Goal: Task Accomplishment & Management: Manage account settings

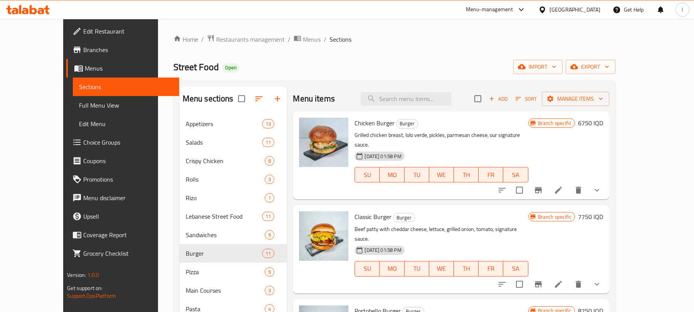
click at [30, 3] on div at bounding box center [28, 9] width 56 height 15
click at [28, 5] on div at bounding box center [28, 9] width 56 height 15
click at [42, 5] on icon at bounding box center [28, 9] width 44 height 9
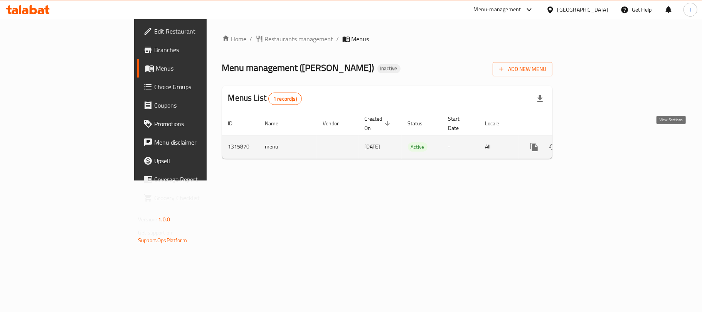
click at [594, 142] on icon "enhanced table" at bounding box center [589, 146] width 9 height 9
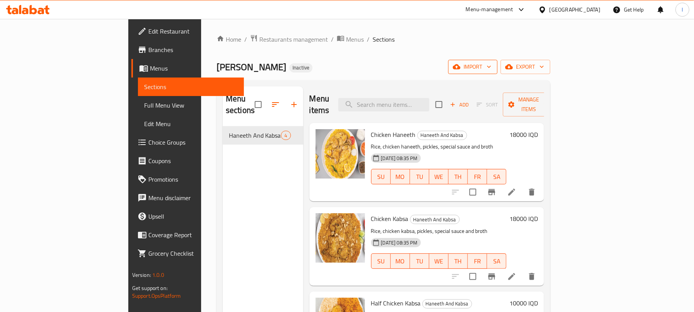
click at [491, 67] on span "import" at bounding box center [472, 67] width 37 height 10
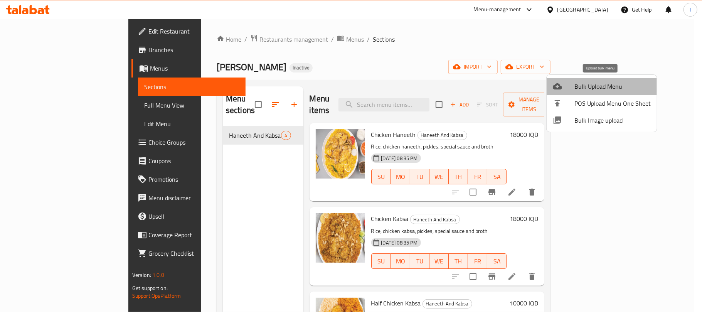
click at [605, 83] on span "Bulk Upload Menu" at bounding box center [612, 86] width 76 height 9
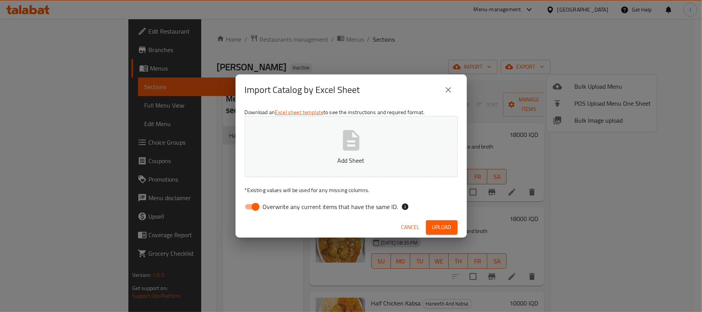
click at [257, 206] on input "Overwrite any current items that have the same ID." at bounding box center [256, 206] width 44 height 15
checkbox input "false"
click at [350, 163] on p "Add Sheet" at bounding box center [351, 160] width 189 height 9
click at [437, 224] on span "Upload" at bounding box center [441, 227] width 19 height 10
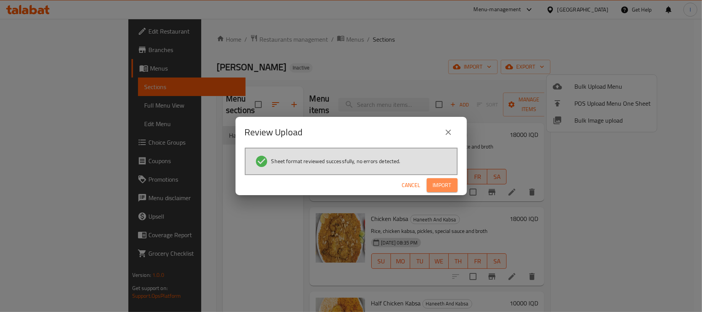
click at [449, 188] on span "Import" at bounding box center [442, 185] width 18 height 10
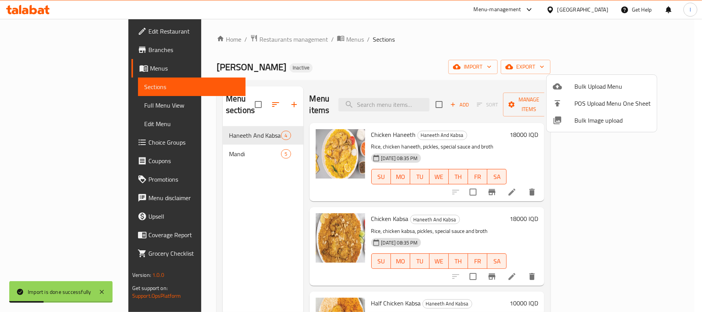
click at [202, 141] on div at bounding box center [351, 156] width 702 height 312
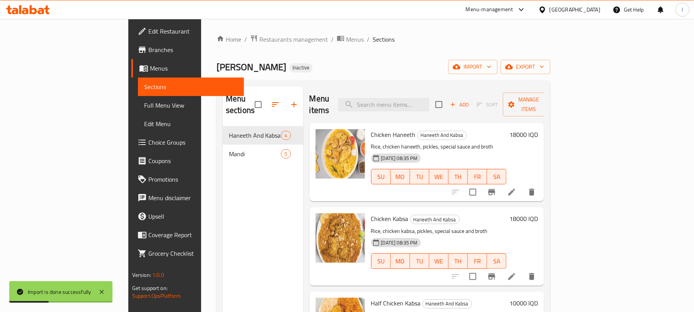
click at [229, 149] on span "Mandi" at bounding box center [255, 153] width 52 height 9
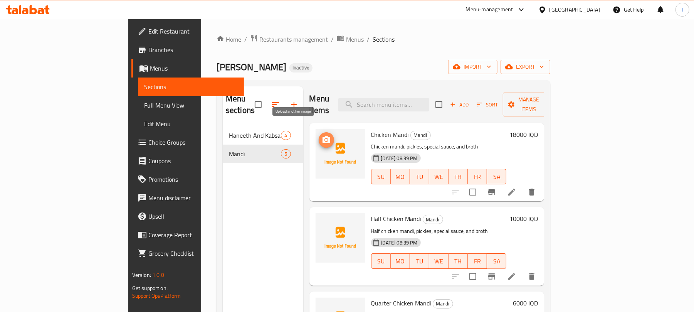
click at [322, 135] on icon "upload picture" at bounding box center [326, 139] width 9 height 9
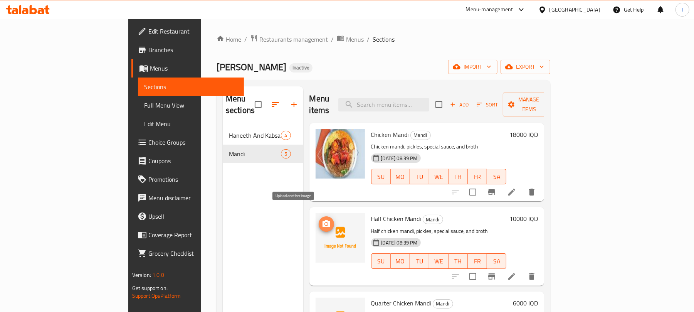
click at [323, 220] on icon "upload picture" at bounding box center [327, 223] width 8 height 7
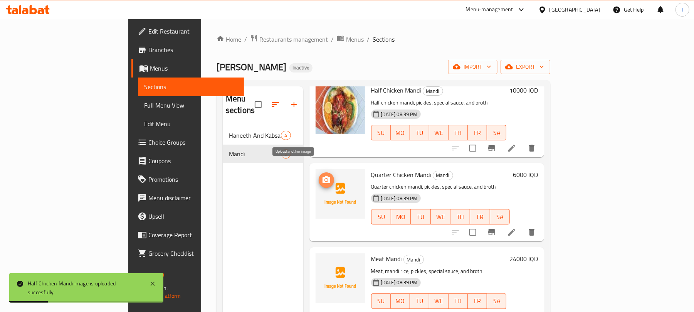
click at [322, 175] on icon "upload picture" at bounding box center [326, 179] width 9 height 9
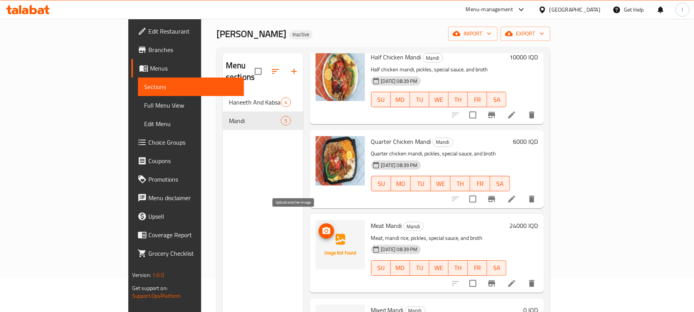
click at [319, 226] on span "upload picture" at bounding box center [326, 230] width 15 height 9
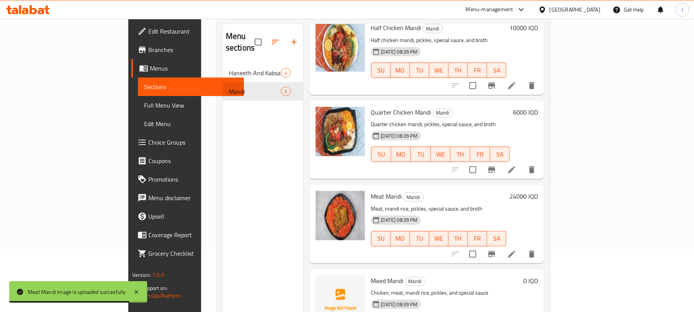
scroll to position [108, 0]
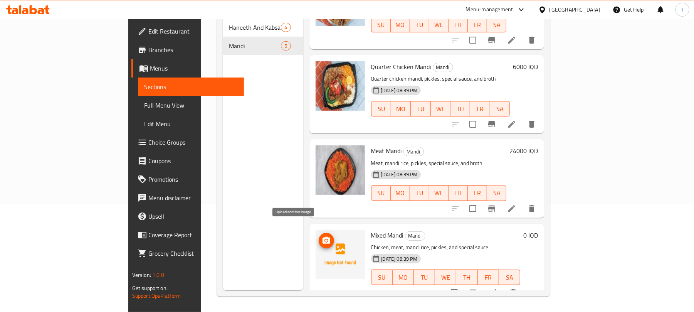
click at [323, 237] on icon "upload picture" at bounding box center [327, 240] width 8 height 7
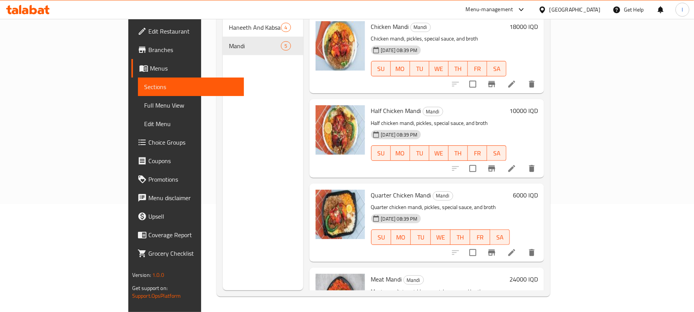
scroll to position [0, 0]
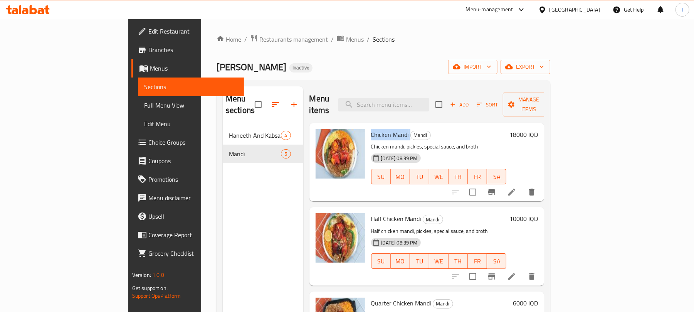
drag, startPoint x: 377, startPoint y: 120, endPoint x: 335, endPoint y: 120, distance: 41.6
click at [368, 126] on div "Chicken Mandi Mandi Chicken mandi, pickles, special sauce, and broth [DATE] 08:…" at bounding box center [439, 162] width 142 height 72
copy h6 "Chicken Mandi"
drag, startPoint x: 451, startPoint y: 137, endPoint x: 339, endPoint y: 138, distance: 111.8
click at [371, 142] on p "Chicken mandi, pickles, special sauce, and broth" at bounding box center [439, 147] width 136 height 10
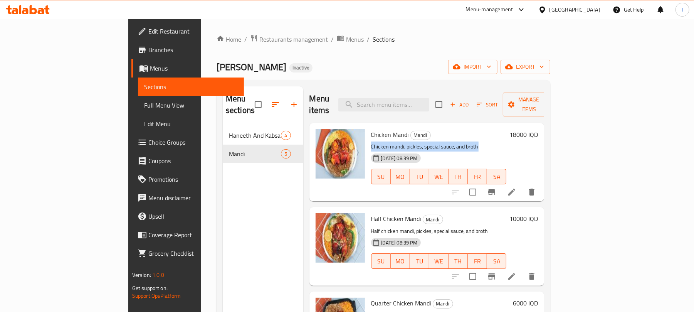
copy p "Chicken mandi, pickles, special sauce, and broth"
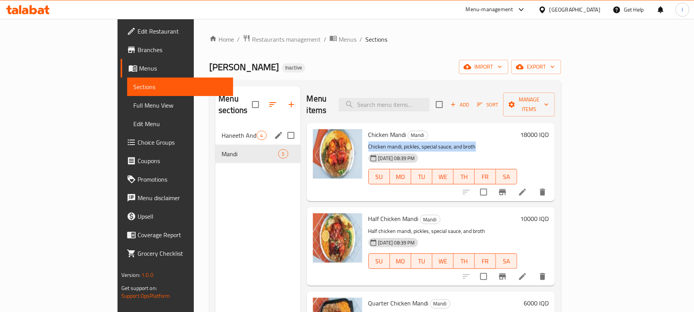
click at [215, 126] on div "Haneeth And Kabsa 4" at bounding box center [257, 135] width 85 height 18
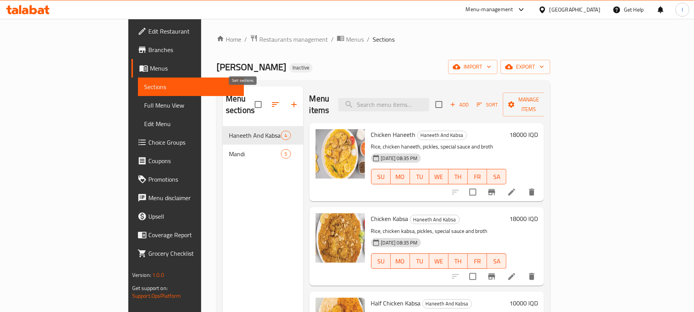
click at [271, 100] on icon "button" at bounding box center [275, 104] width 9 height 9
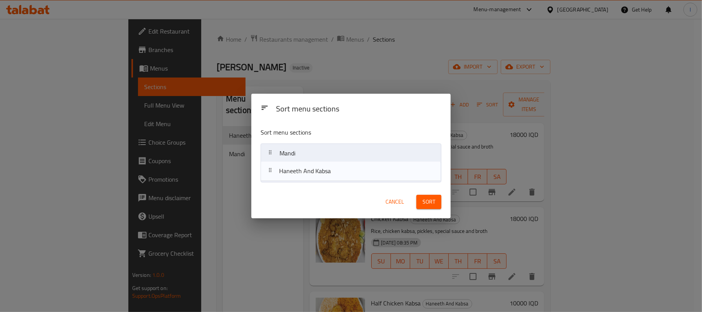
drag, startPoint x: 335, startPoint y: 152, endPoint x: 335, endPoint y: 172, distance: 20.0
click at [335, 172] on nav "Haneeth And [PERSON_NAME]" at bounding box center [351, 162] width 181 height 39
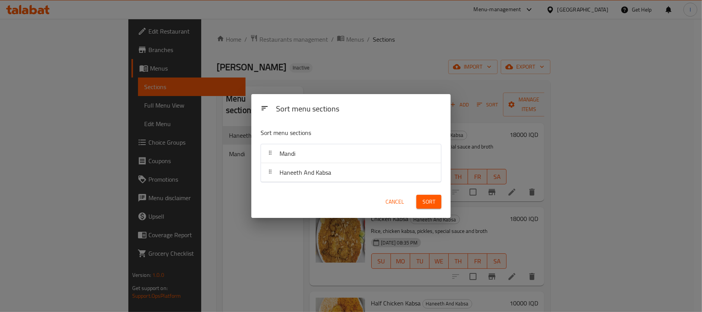
click at [422, 196] on button "Sort" at bounding box center [428, 202] width 25 height 14
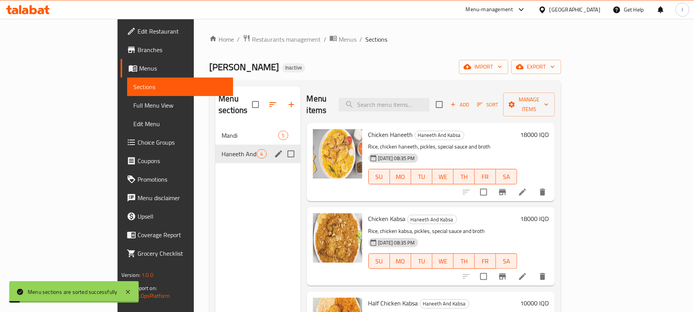
click at [215, 149] on div "Haneeth And Kabsa 4" at bounding box center [257, 154] width 85 height 18
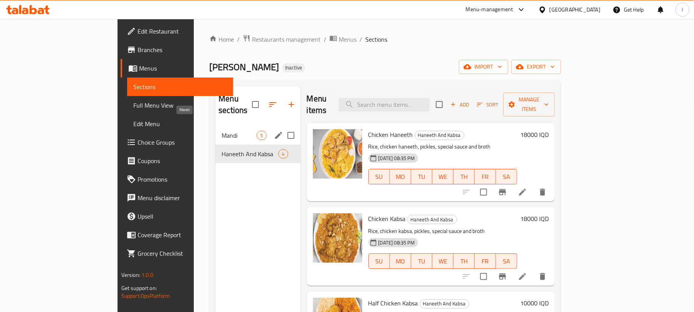
click at [222, 131] on span "Mandi" at bounding box center [239, 135] width 35 height 9
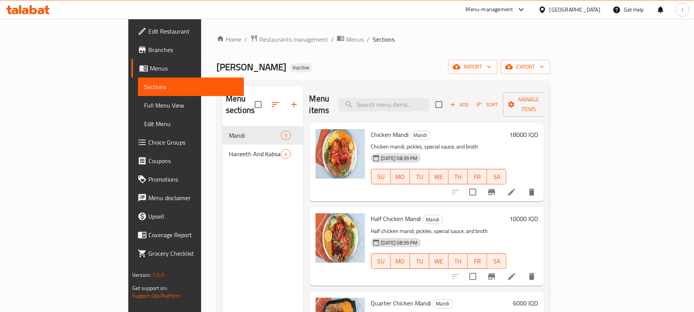
click at [144, 104] on span "Full Menu View" at bounding box center [191, 105] width 94 height 9
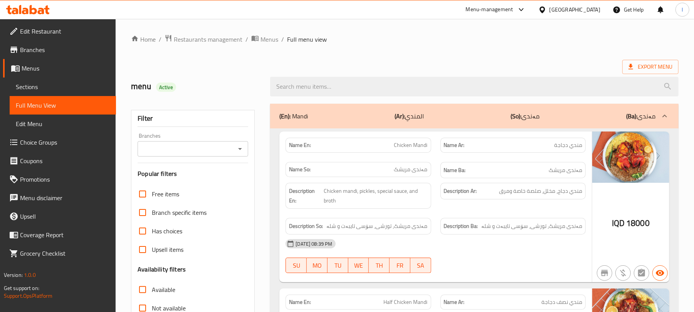
click at [240, 146] on icon "Open" at bounding box center [239, 148] width 9 height 9
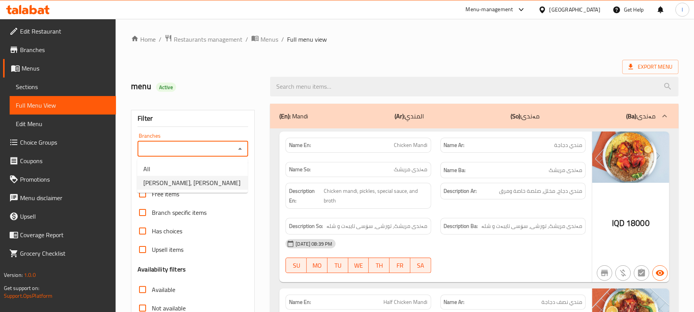
click at [220, 183] on li "[PERSON_NAME], [PERSON_NAME]" at bounding box center [192, 183] width 111 height 14
type input "[PERSON_NAME], [PERSON_NAME]"
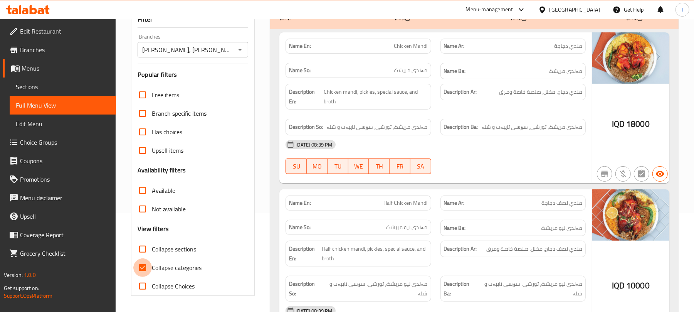
click at [140, 271] on input "Collapse categories" at bounding box center [142, 267] width 18 height 18
checkbox input "false"
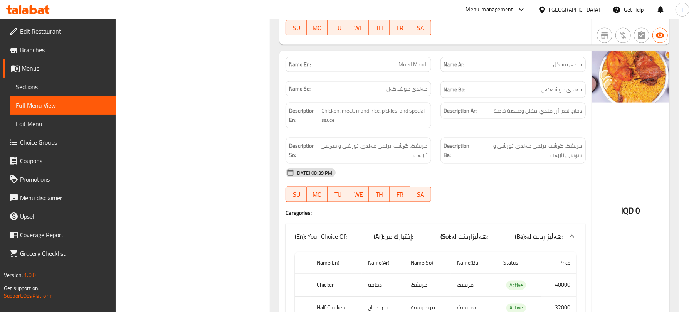
scroll to position [548, 0]
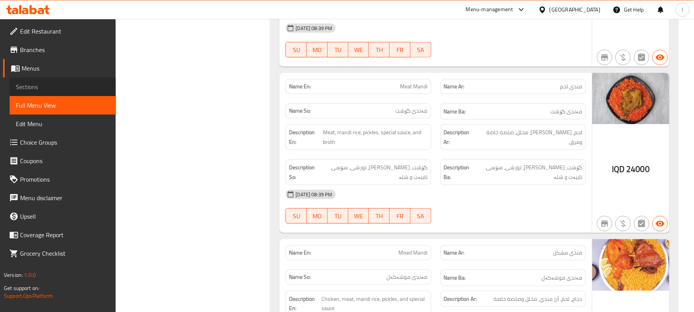
click at [35, 82] on span "Sections" at bounding box center [63, 86] width 94 height 9
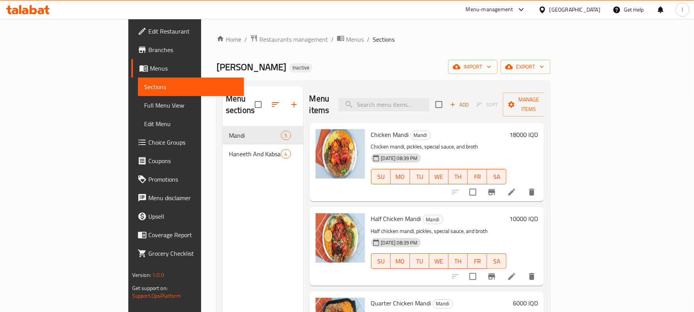
click at [144, 101] on span "Full Menu View" at bounding box center [191, 105] width 94 height 9
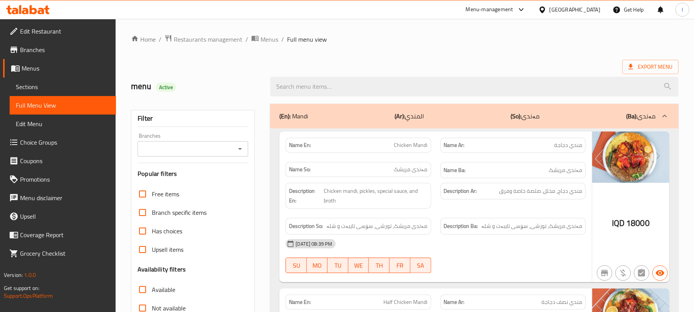
click at [243, 144] on div at bounding box center [240, 148] width 10 height 11
click at [241, 146] on icon "Open" at bounding box center [239, 148] width 9 height 9
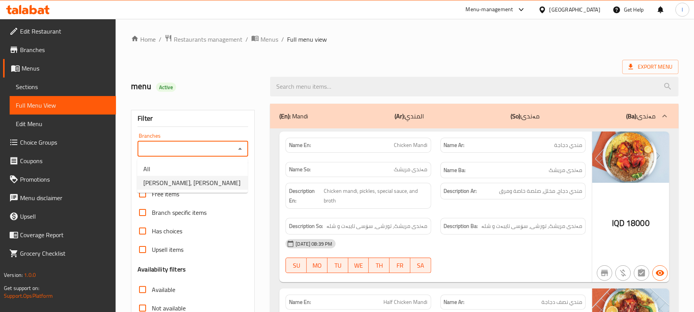
click at [234, 182] on li "[PERSON_NAME], [PERSON_NAME]" at bounding box center [192, 183] width 111 height 14
type input "[PERSON_NAME], [PERSON_NAME]"
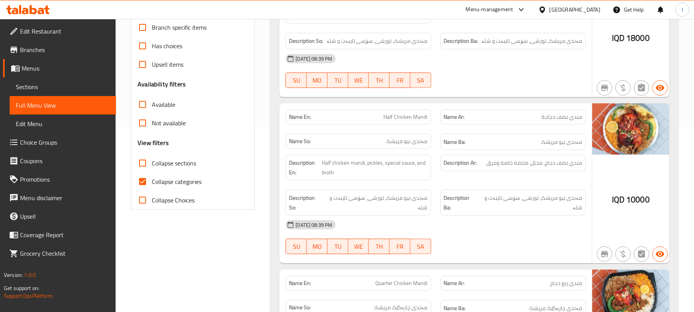
scroll to position [188, 0]
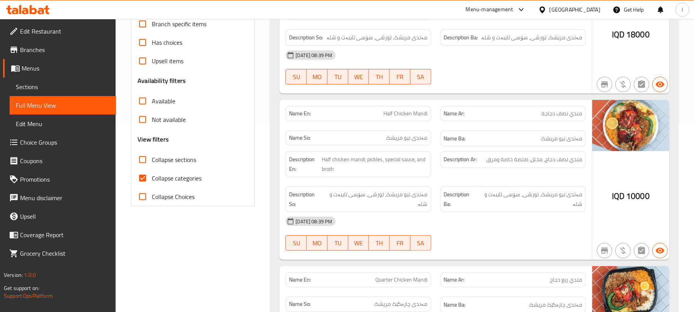
click at [143, 160] on input "Collapse sections" at bounding box center [142, 159] width 18 height 18
checkbox input "true"
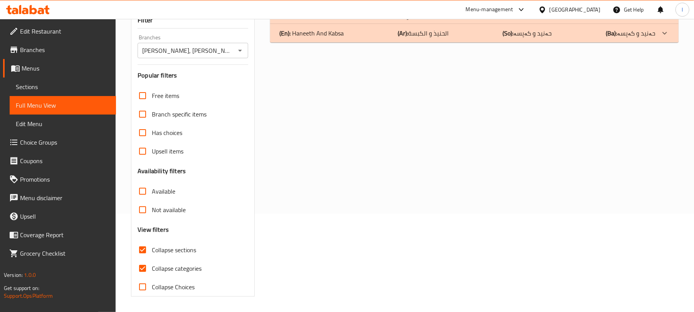
scroll to position [99, 0]
click at [145, 264] on input "Collapse categories" at bounding box center [142, 268] width 18 height 18
checkbox input "false"
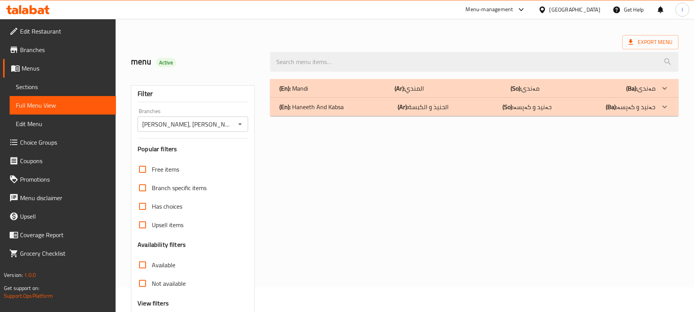
scroll to position [0, 0]
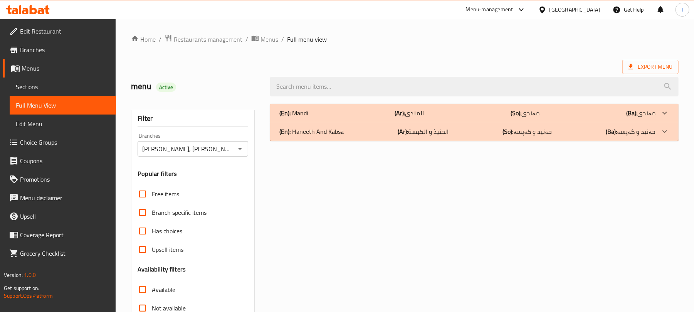
click at [312, 113] on div "(En): Mandi (Ar): المندي (So): مەندی (Ba): مەندی" at bounding box center [467, 112] width 376 height 9
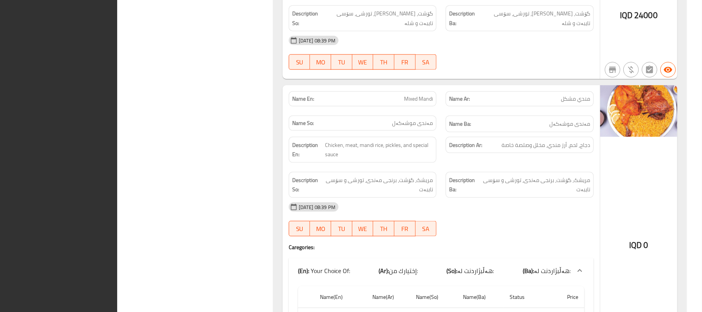
scroll to position [815, 0]
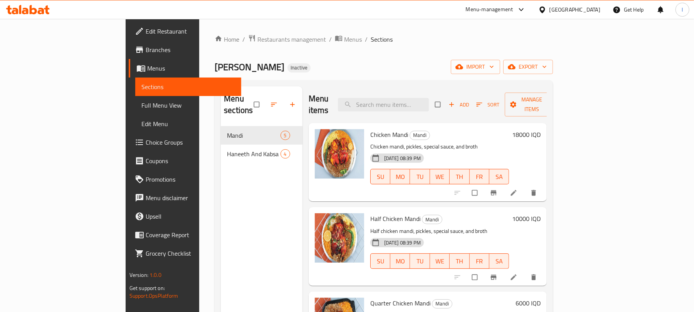
click at [395, 155] on span "[DATE] 08:39 PM" at bounding box center [402, 158] width 43 height 7
click at [318, 136] on span "upload picture" at bounding box center [325, 140] width 15 height 8
